Goal: Task Accomplishment & Management: Complete application form

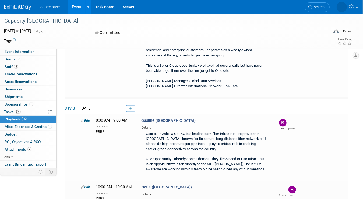
scroll to position [1727, 0]
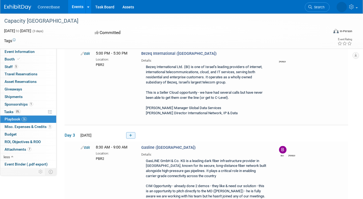
click at [133, 132] on link at bounding box center [130, 135] width 9 height 6
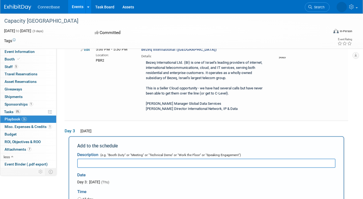
scroll to position [0, 0]
type input "Exelera ([GEOGRAPHIC_DATA])"
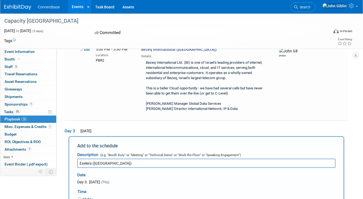
type input "11:00 AM"
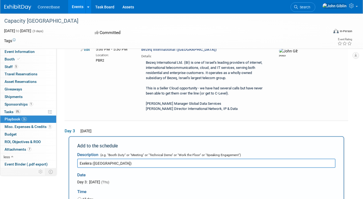
type input "11:30 AM"
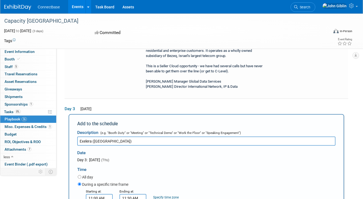
scroll to position [1811, 0]
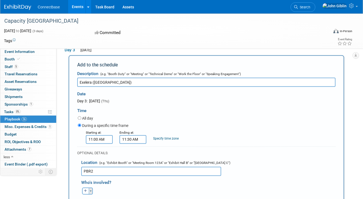
type input "PBR2"
click at [91, 187] on button "Toggle Dropdown" at bounding box center [91, 190] width 4 height 7
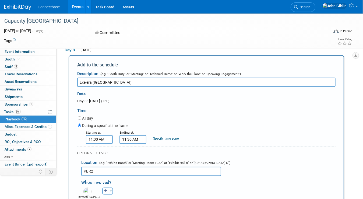
drag, startPoint x: 270, startPoint y: 227, endPoint x: 309, endPoint y: 218, distance: 39.8
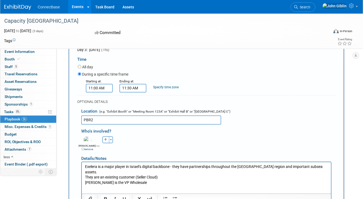
scroll to position [1865, 0]
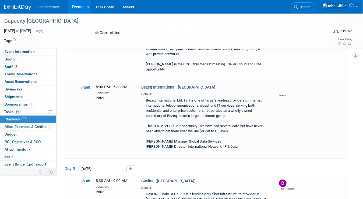
scroll to position [1723, 0]
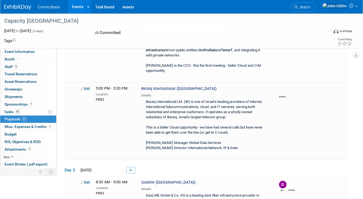
click at [131, 168] on icon at bounding box center [130, 169] width 3 height 3
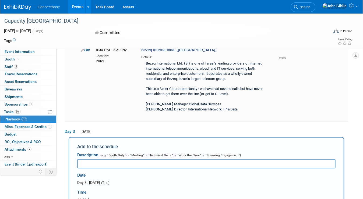
scroll to position [1761, 0]
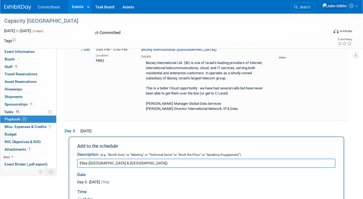
type input "Elisa ([GEOGRAPHIC_DATA] & [GEOGRAPHIC_DATA])"
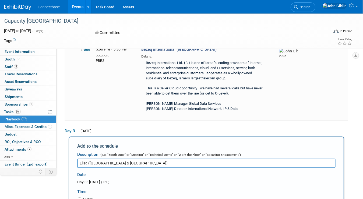
type input "9:30 AM"
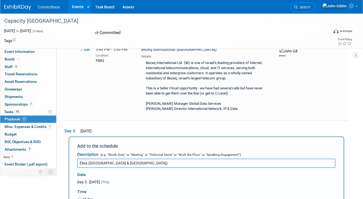
type input "10:00 AM"
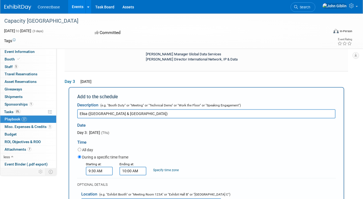
scroll to position [1842, 0]
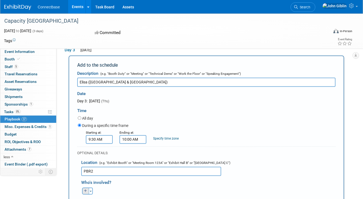
type input "PBR2"
click at [86, 189] on icon "button" at bounding box center [85, 190] width 3 height 3
select select
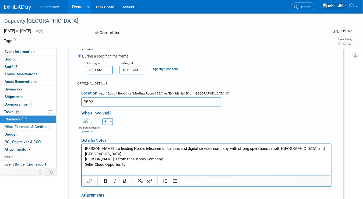
scroll to position [1922, 0]
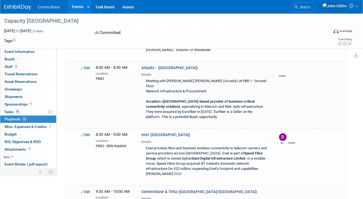
scroll to position [0, 0]
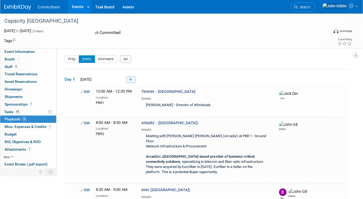
click at [131, 79] on icon at bounding box center [130, 79] width 3 height 3
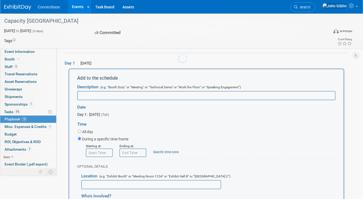
scroll to position [18, 0]
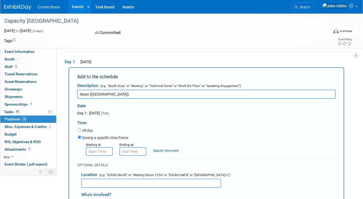
click at [88, 92] on input "Swan ([GEOGRAPHIC_DATA])" at bounding box center [206, 93] width 259 height 9
click at [99, 92] on input "Swan Telecom ([GEOGRAPHIC_DATA])" at bounding box center [206, 93] width 259 height 9
type input "Swan Telekom ([GEOGRAPHIC_DATA])"
click at [102, 151] on input "8:00 AM" at bounding box center [99, 151] width 27 height 9
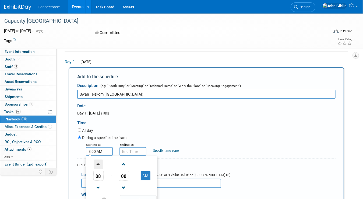
click at [100, 163] on span at bounding box center [98, 163] width 9 height 9
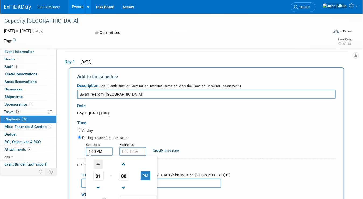
click at [100, 163] on span at bounding box center [98, 163] width 9 height 9
click at [125, 174] on span "00" at bounding box center [124, 176] width 10 height 10
click at [130, 179] on td "30" at bounding box center [130, 178] width 17 height 15
type input "2:30 PM"
click at [141, 197] on span at bounding box center [138, 199] width 36 height 9
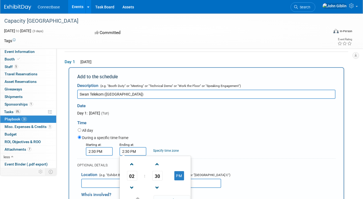
click at [131, 150] on input "2:30 PM" at bounding box center [133, 151] width 27 height 9
click at [134, 177] on span "02" at bounding box center [132, 176] width 10 height 10
click at [182, 167] on td "03" at bounding box center [181, 164] width 17 height 15
click at [156, 176] on span "30" at bounding box center [157, 176] width 10 height 10
click at [127, 164] on td "00" at bounding box center [129, 164] width 17 height 15
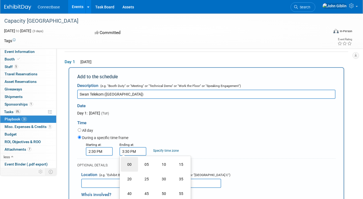
type input "3:00 PM"
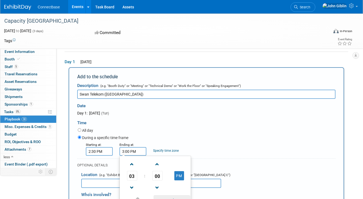
click at [177, 196] on span at bounding box center [172, 199] width 36 height 9
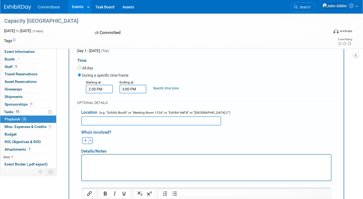
scroll to position [98, 0]
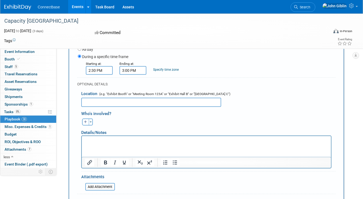
click at [119, 104] on input "text" at bounding box center [151, 102] width 140 height 9
type input "PBR2"
click at [95, 142] on p "Rich Text Area. Press ALT-0 for help." at bounding box center [206, 140] width 243 height 5
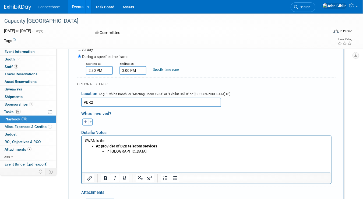
click at [109, 140] on p "SWAN is the" at bounding box center [206, 140] width 243 height 5
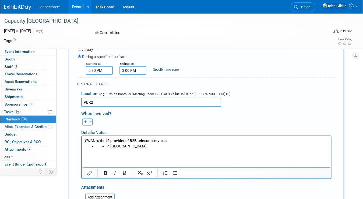
click at [105, 145] on ul "in [GEOGRAPHIC_DATA]" at bounding box center [212, 145] width 232 height 5
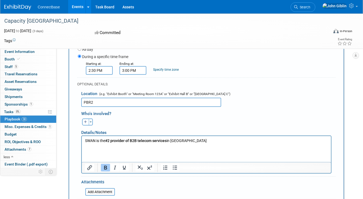
click at [192, 141] on p "SWAN is the #2 provider of B2B telecom services in [GEOGRAPHIC_DATA]" at bounding box center [206, 140] width 243 height 5
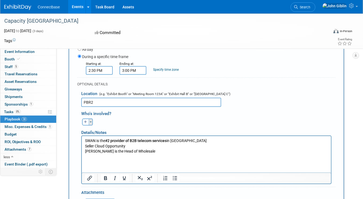
click at [89, 120] on button "Toggle Dropdown" at bounding box center [91, 121] width 4 height 7
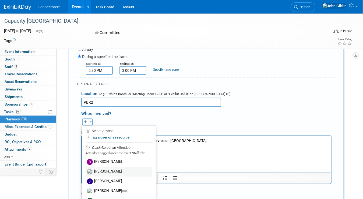
scroll to position [152, 0]
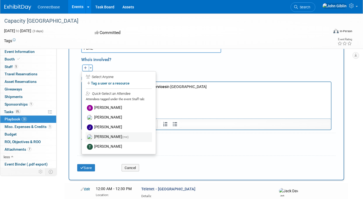
click at [100, 134] on label "[PERSON_NAME] (me)" at bounding box center [119, 137] width 67 height 10
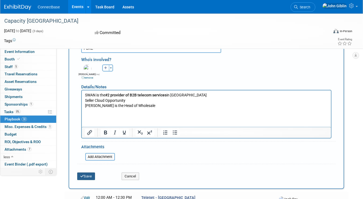
drag, startPoint x: 89, startPoint y: 173, endPoint x: 92, endPoint y: 172, distance: 3.0
click at [89, 173] on button "Save" at bounding box center [86, 176] width 18 height 8
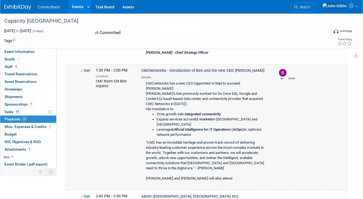
scroll to position [507, 0]
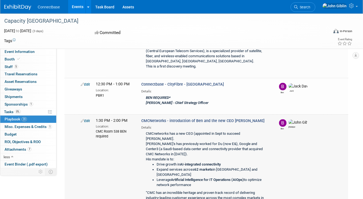
click at [86, 119] on link "Edit" at bounding box center [85, 121] width 9 height 4
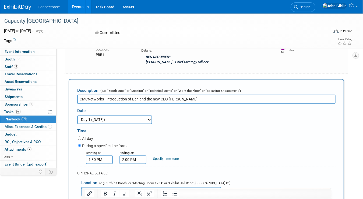
scroll to position [580, 0]
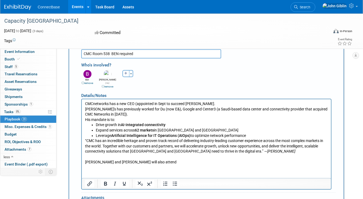
scroll to position [714, 0]
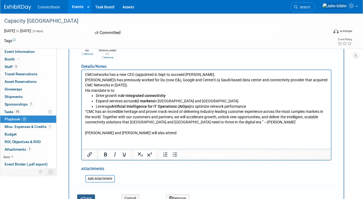
click at [89, 194] on button "Save" at bounding box center [86, 198] width 18 height 8
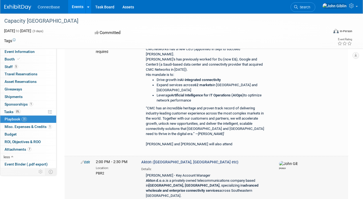
scroll to position [593, 0]
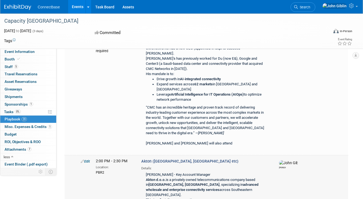
click at [83, 159] on icon at bounding box center [83, 161] width 4 height 4
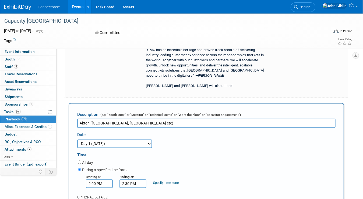
scroll to position [727, 0]
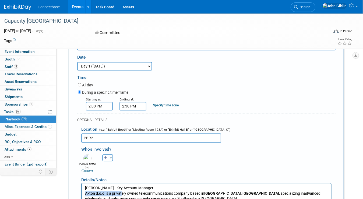
drag, startPoint x: 85, startPoint y: 193, endPoint x: 121, endPoint y: 194, distance: 35.3
click at [121, 194] on p "[PERSON_NAME] - Key Account Manager Akton d.o.o. is a privately owned telecommu…" at bounding box center [206, 195] width 243 height 21
click at [106, 195] on p "[PERSON_NAME] - Key Account Manager Akton d.o.o. is a privately owned telecommu…" at bounding box center [206, 195] width 243 height 21
click at [98, 194] on b "Akton d.o.o." at bounding box center [95, 193] width 20 height 4
drag, startPoint x: 96, startPoint y: 193, endPoint x: 106, endPoint y: 193, distance: 10.2
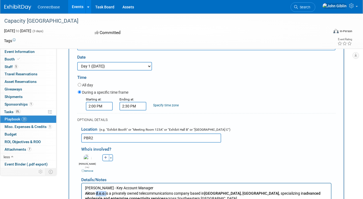
click at [106, 193] on p "[PERSON_NAME] - Key Account Manager Akton d.o.o. is a privately owned telecommu…" at bounding box center [206, 195] width 243 height 21
drag, startPoint x: 141, startPoint y: 204, endPoint x: 84, endPoint y: 194, distance: 57.9
click at [84, 194] on html "[PERSON_NAME] - Key Account Manager Akton is a privately owned telecommunicatio…" at bounding box center [206, 194] width 249 height 23
click at [223, 198] on p "[PERSON_NAME] - Key Account Manager Akton is a privately owned telecommunicatio…" at bounding box center [206, 195] width 243 height 21
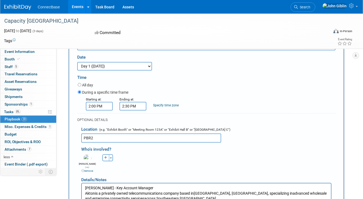
scroll to position [781, 0]
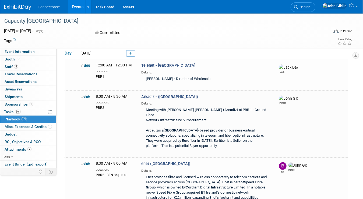
scroll to position [641, 0]
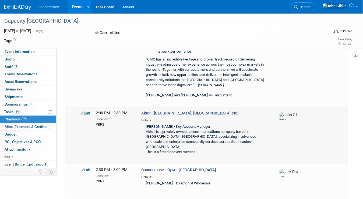
click at [84, 111] on link "Edit" at bounding box center [85, 113] width 9 height 4
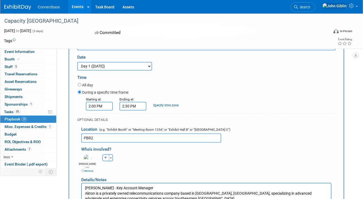
scroll to position [754, 0]
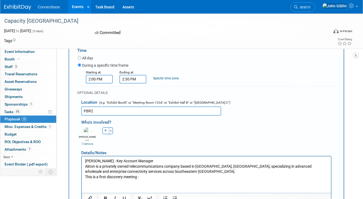
click at [145, 178] on p "[PERSON_NAME] - Key Account Manager Akton is a privately owned telecommunicatio…" at bounding box center [206, 168] width 243 height 21
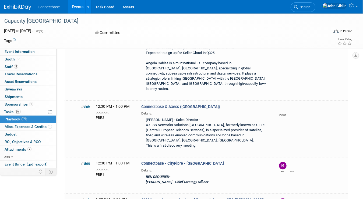
scroll to position [425, 0]
